Goal: Task Accomplishment & Management: Use online tool/utility

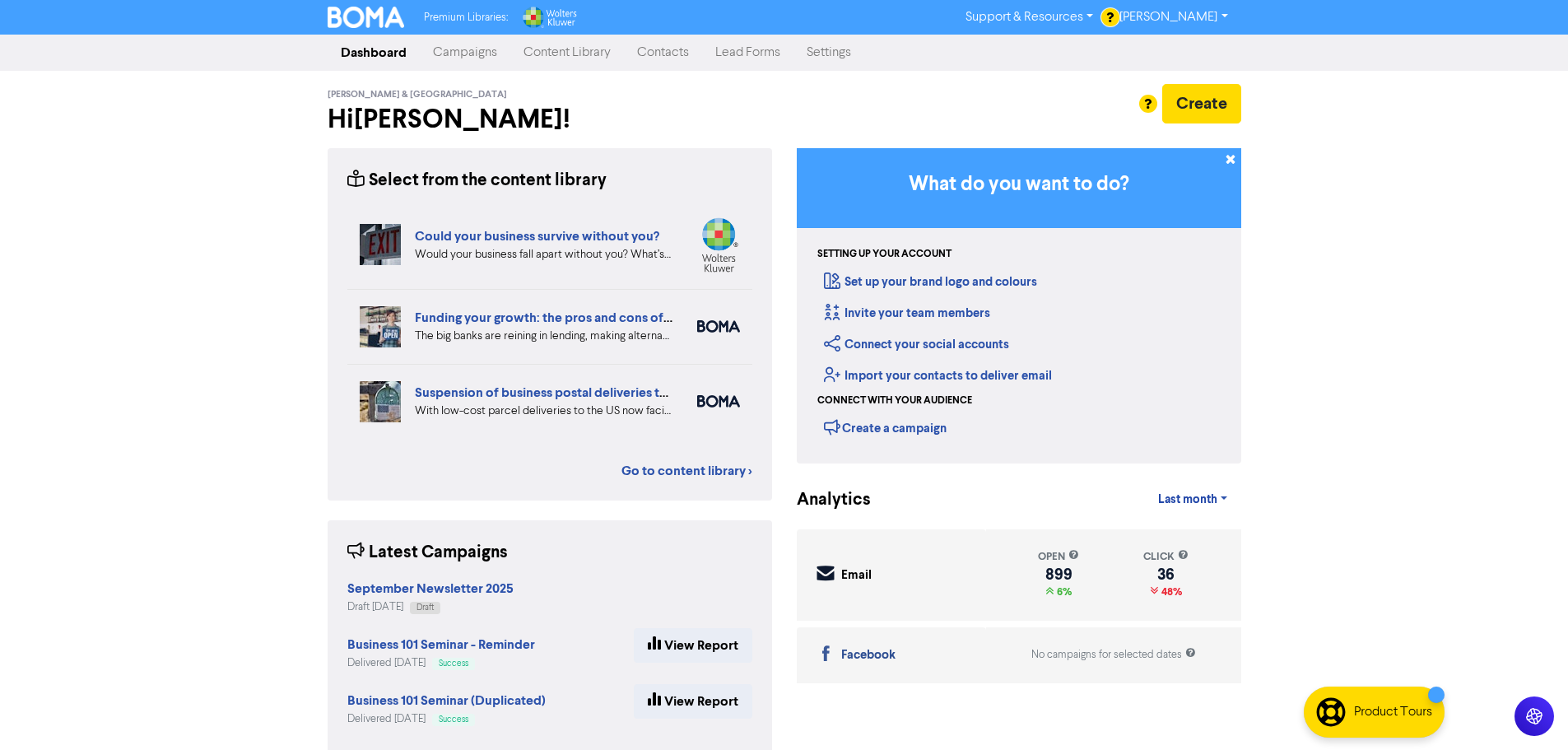
click at [467, 44] on link "Campaigns" at bounding box center [465, 52] width 91 height 33
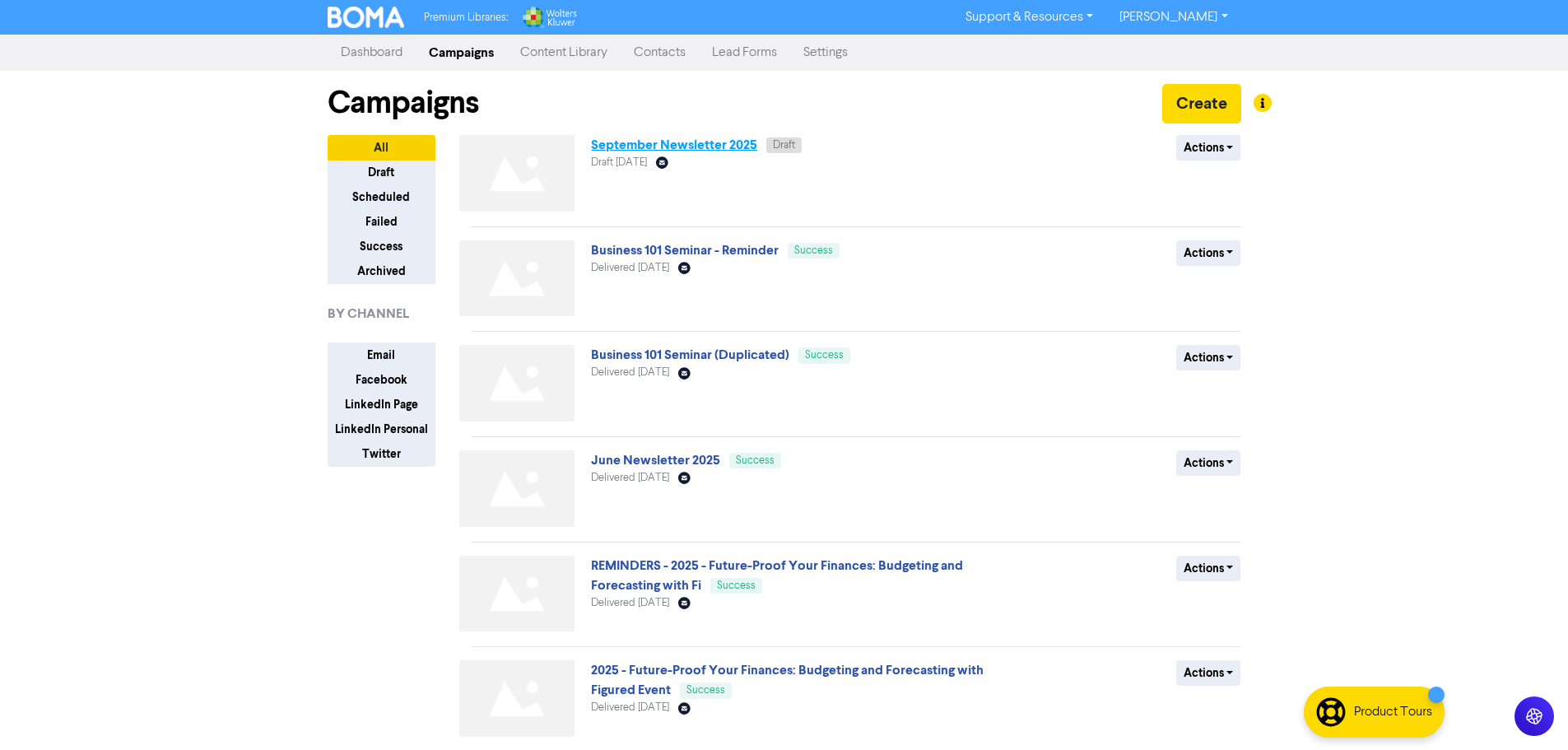
click at [655, 142] on link "September Newsletter 2025" at bounding box center [674, 144] width 166 height 17
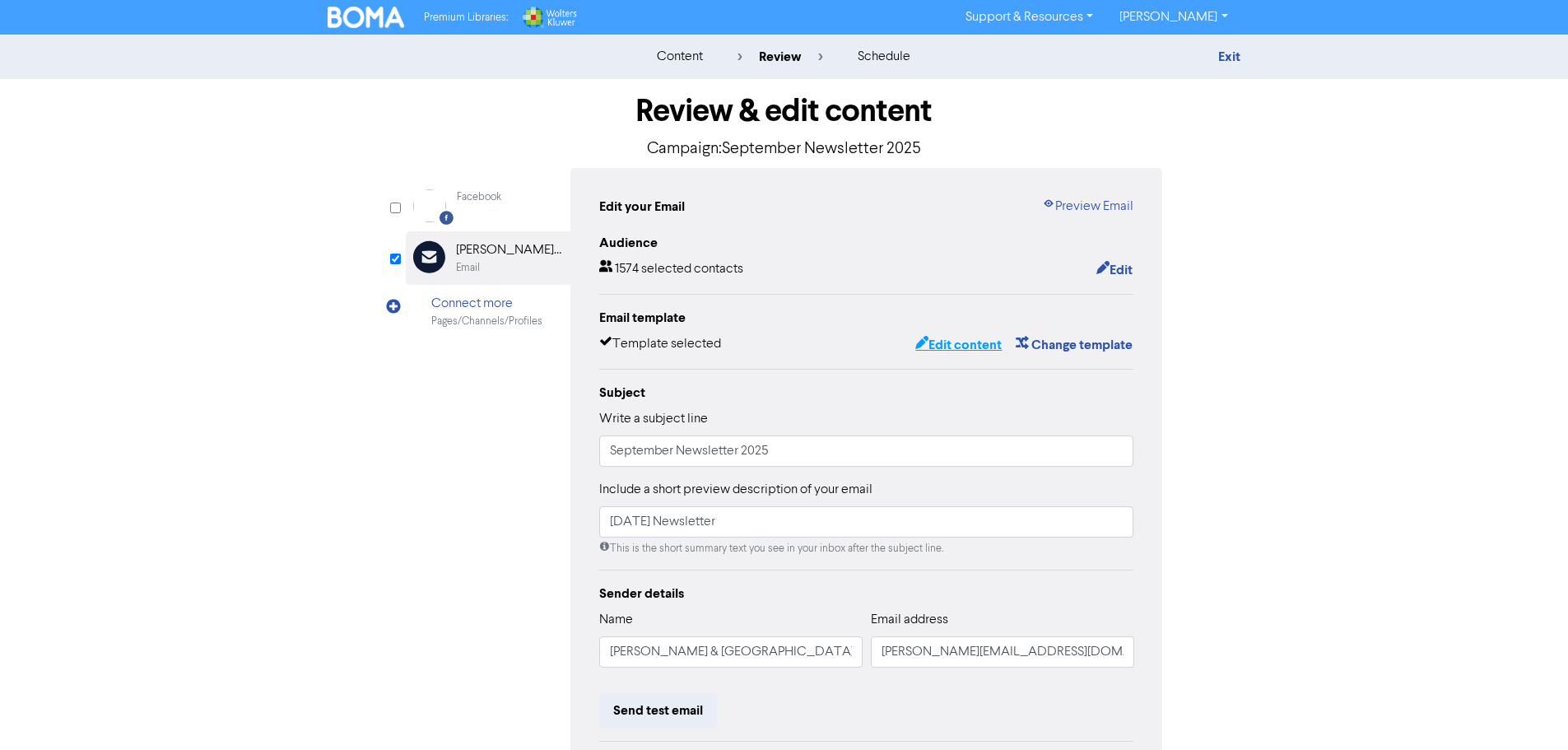
click at [962, 349] on button "Edit content" at bounding box center [959, 345] width 88 height 21
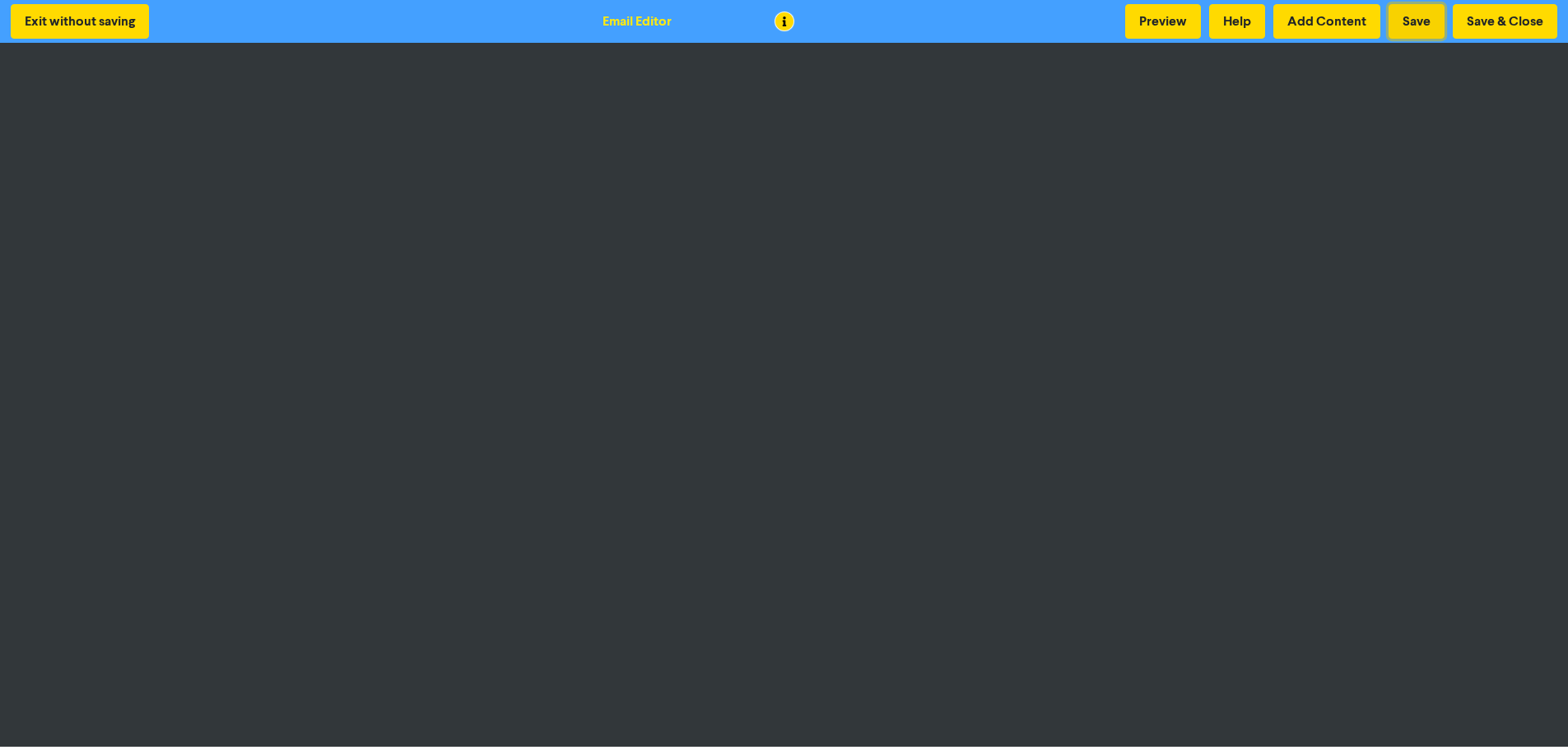
click at [1410, 11] on button "Save" at bounding box center [1417, 21] width 56 height 34
click at [1480, 19] on button "Save & Close" at bounding box center [1505, 21] width 105 height 34
